Goal: Entertainment & Leisure: Consume media (video, audio)

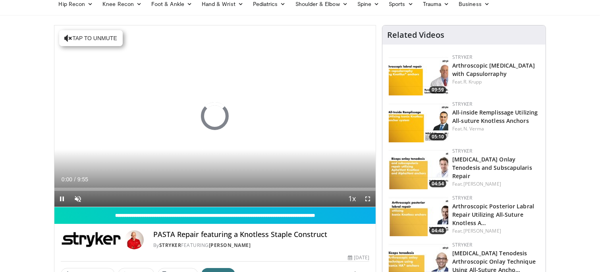
scroll to position [29, 0]
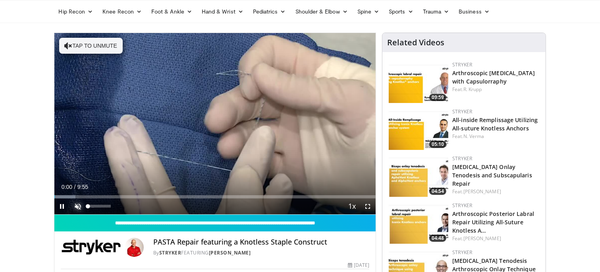
click at [76, 203] on span "Video Player" at bounding box center [78, 206] width 16 height 16
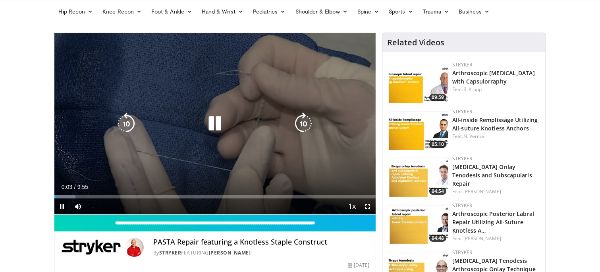
click at [76, 197] on video-js "**********" at bounding box center [215, 123] width 322 height 181
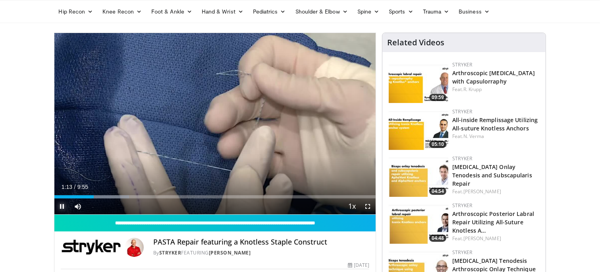
click at [61, 205] on span "Video Player" at bounding box center [62, 206] width 16 height 16
click at [62, 205] on span "Video Player" at bounding box center [62, 206] width 16 height 16
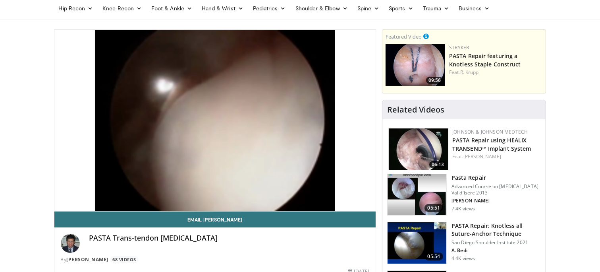
scroll to position [31, 0]
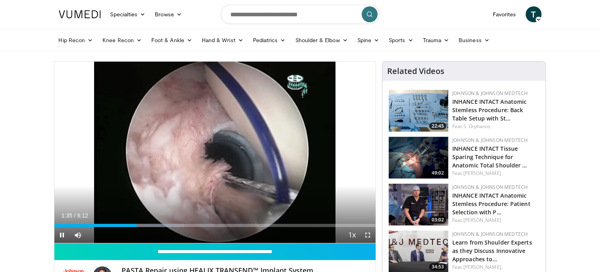
click at [325, 179] on div "10 seconds Tap to unmute" at bounding box center [215, 152] width 322 height 181
click at [60, 235] on span "Video Player" at bounding box center [62, 235] width 16 height 16
